Goal: Transaction & Acquisition: Purchase product/service

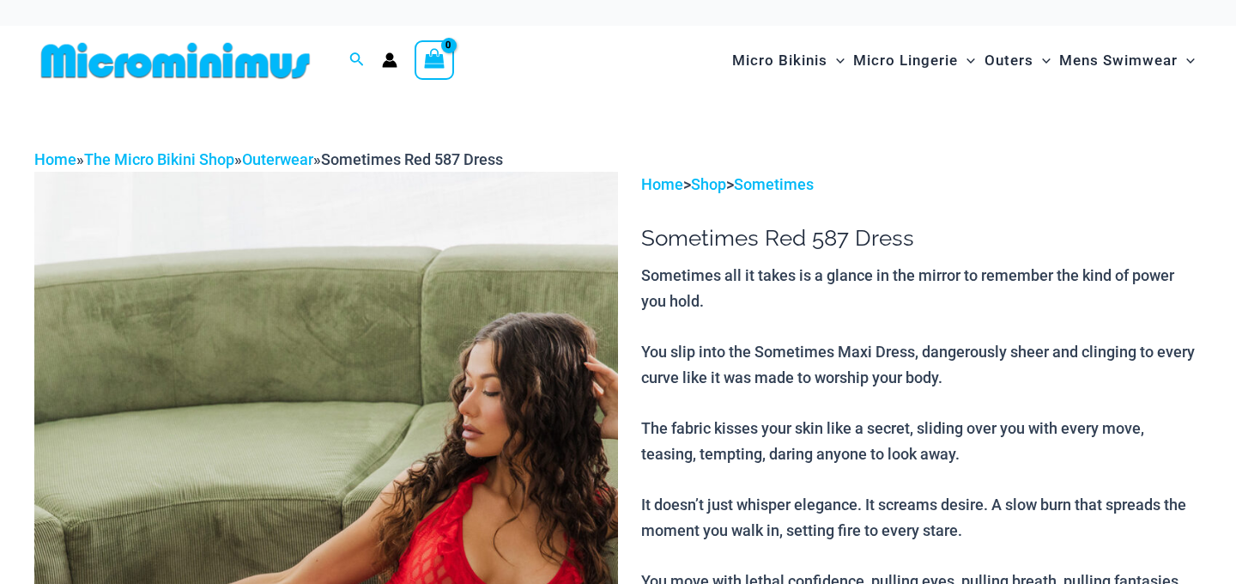
type input "**********"
click at [109, 75] on img at bounding box center [175, 60] width 282 height 39
